Goal: Find specific page/section: Find specific page/section

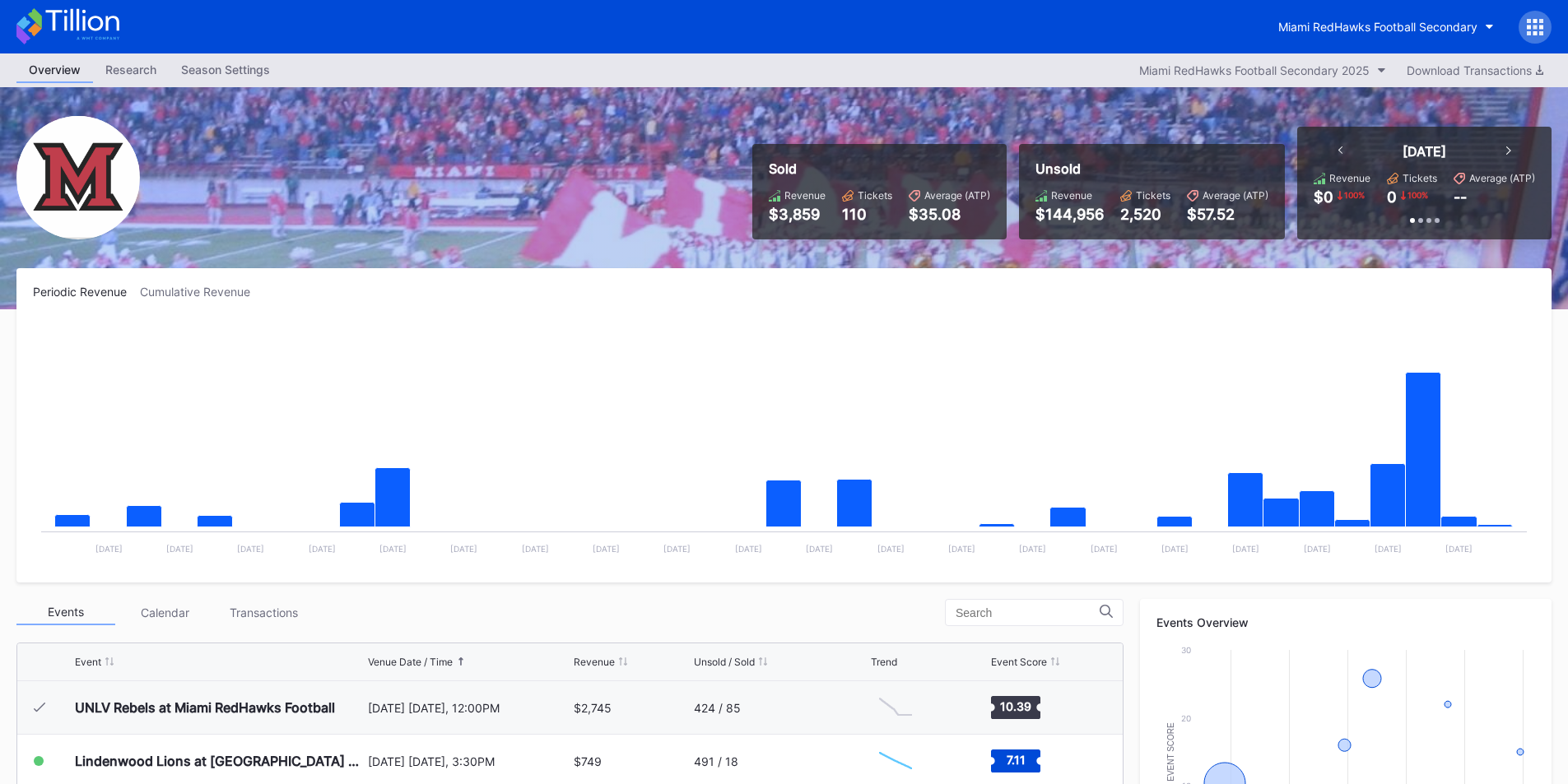
click at [1395, 8] on div "Miami RedHawks Football Secondary" at bounding box center [784, 26] width 1568 height 54
click at [1403, 19] on button "Miami RedHawks Football Secondary" at bounding box center [1386, 26] width 241 height 30
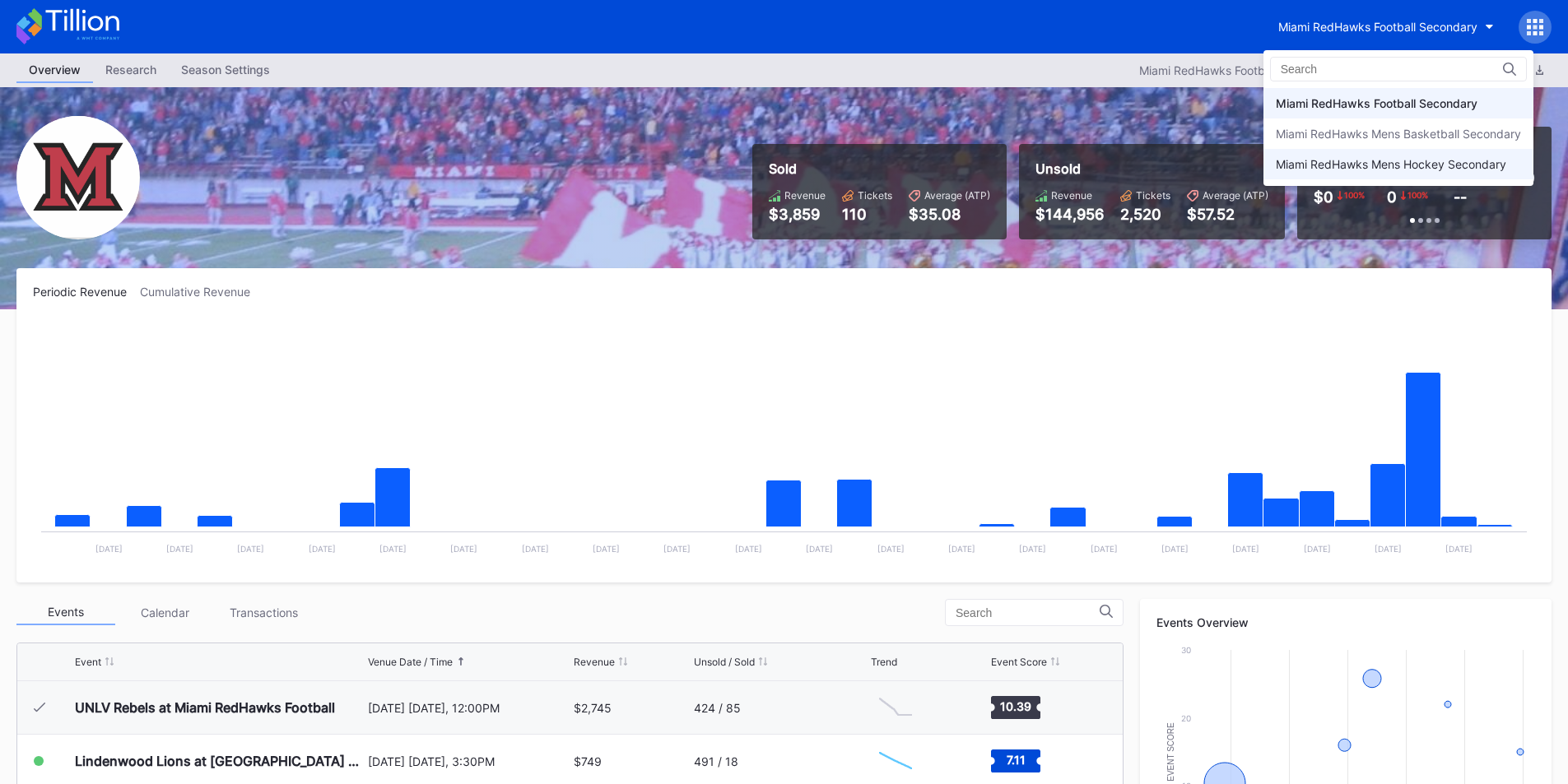
click at [1352, 174] on div "Miami RedHawks Mens Hockey Secondary" at bounding box center [1399, 163] width 270 height 30
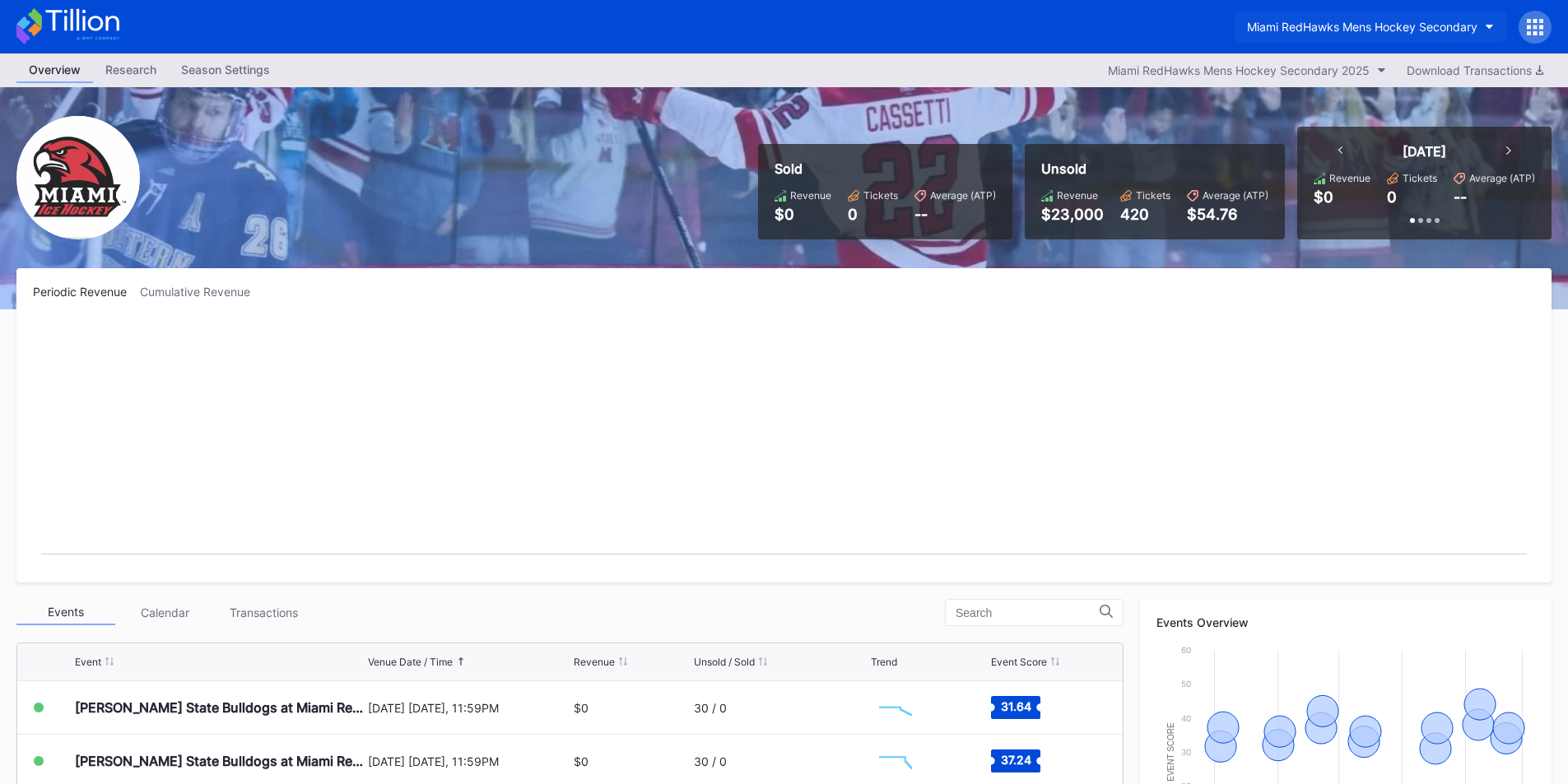
click at [1255, 31] on div "Miami RedHawks Mens Hockey Secondary" at bounding box center [1362, 26] width 231 height 14
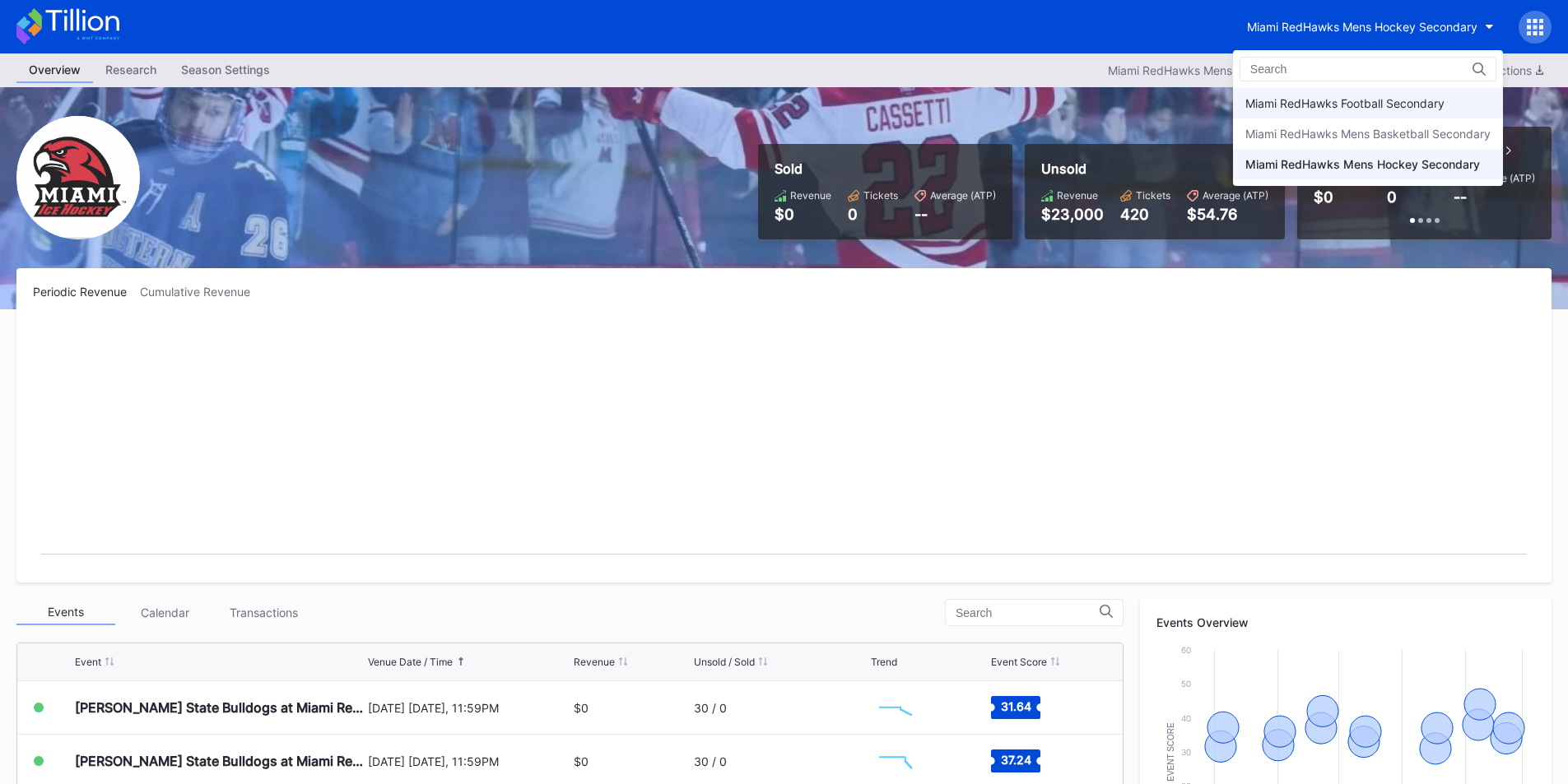
click at [1263, 97] on div "Miami RedHawks Football Secondary" at bounding box center [1345, 103] width 200 height 14
